Goal: Information Seeking & Learning: Learn about a topic

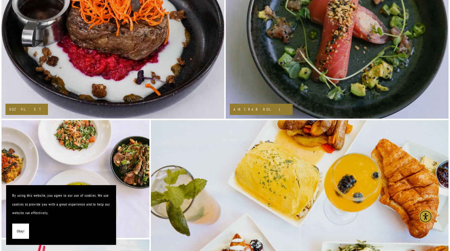
scroll to position [833, 0]
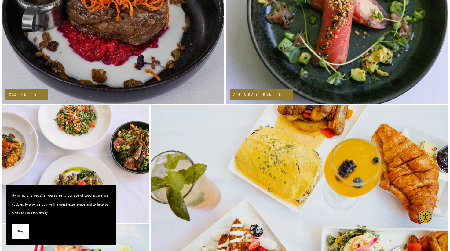
click at [22, 95] on h2 "8OZ FILET" at bounding box center [26, 95] width 35 height 4
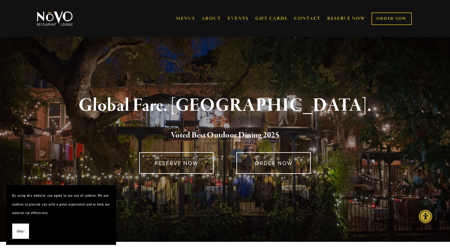
scroll to position [0, 0]
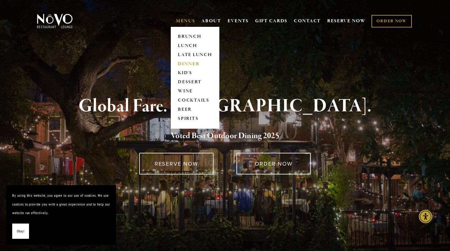
click at [183, 62] on link "DINNER" at bounding box center [195, 64] width 38 height 9
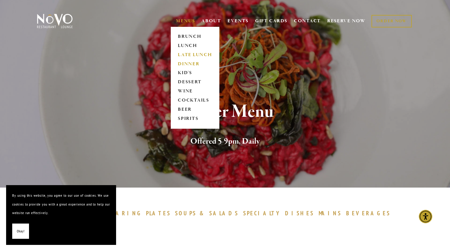
click at [185, 56] on link "LATE LUNCH" at bounding box center [195, 54] width 38 height 9
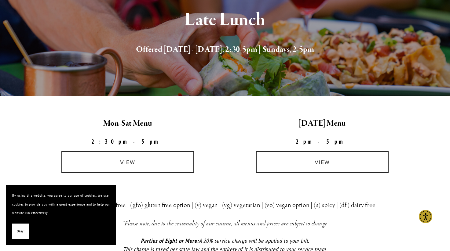
scroll to position [116, 0]
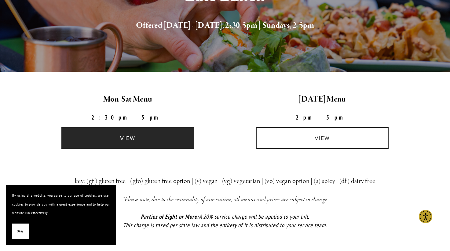
click at [152, 130] on link "view" at bounding box center [127, 138] width 133 height 22
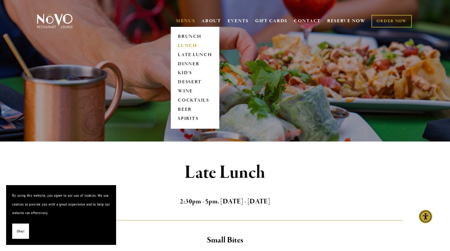
click at [182, 42] on link "LUNCH" at bounding box center [195, 45] width 38 height 9
